Goal: Information Seeking & Learning: Learn about a topic

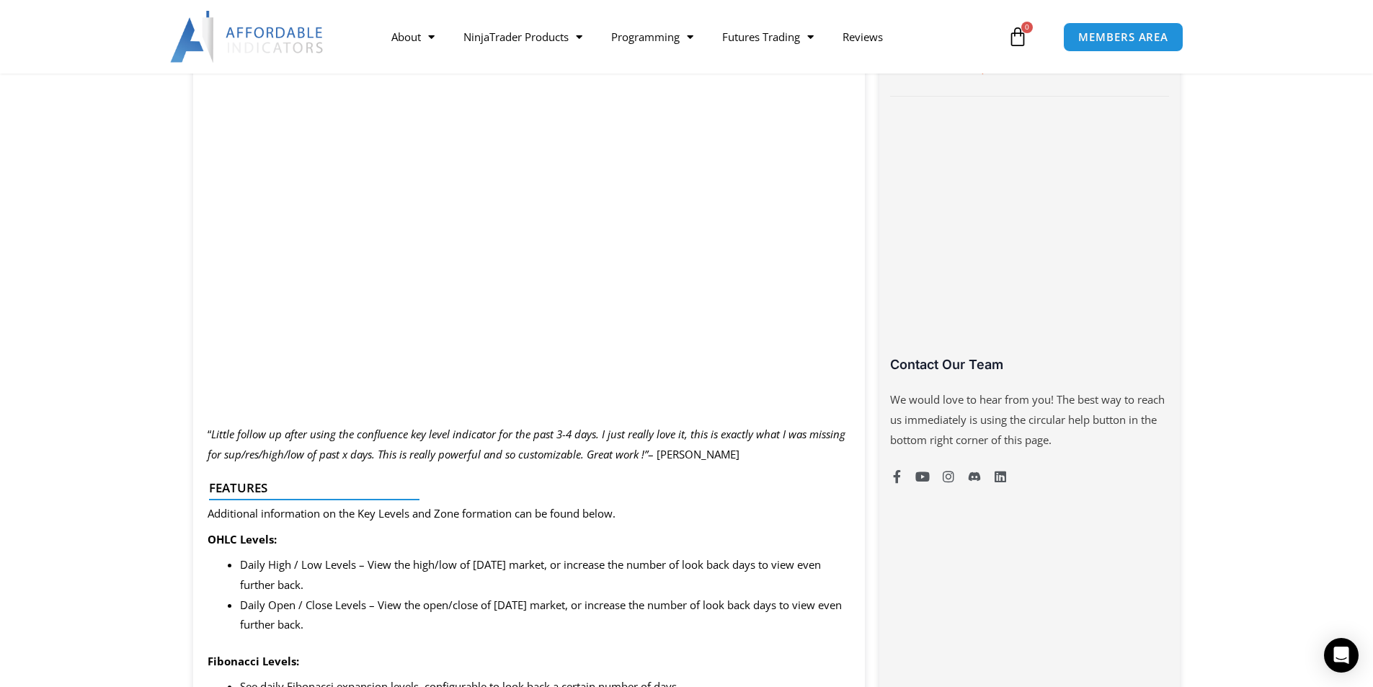
scroll to position [865, 0]
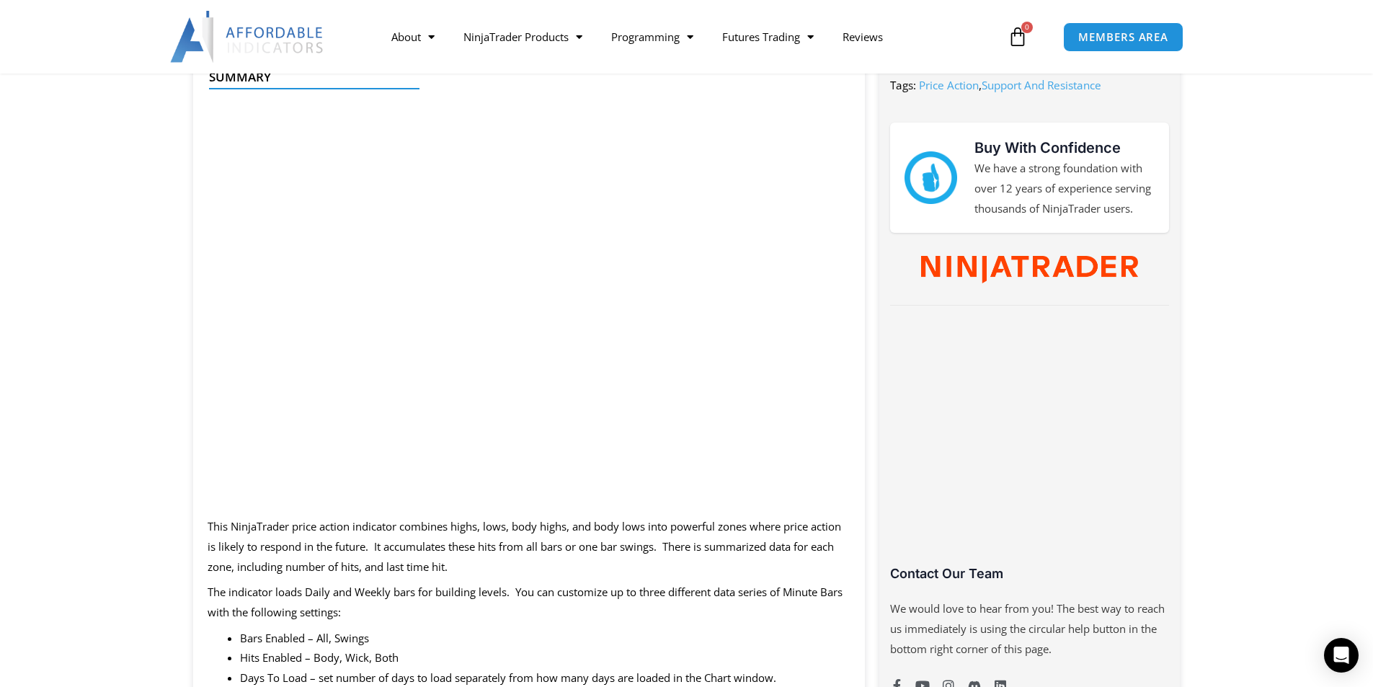
scroll to position [654, 0]
